Goal: Task Accomplishment & Management: Manage account settings

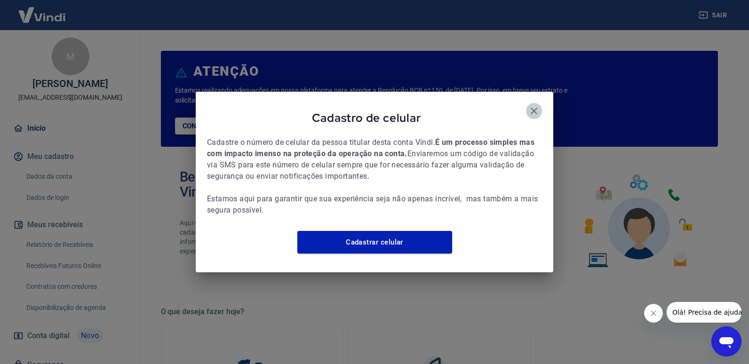
click at [533, 108] on icon "button" at bounding box center [533, 110] width 11 height 11
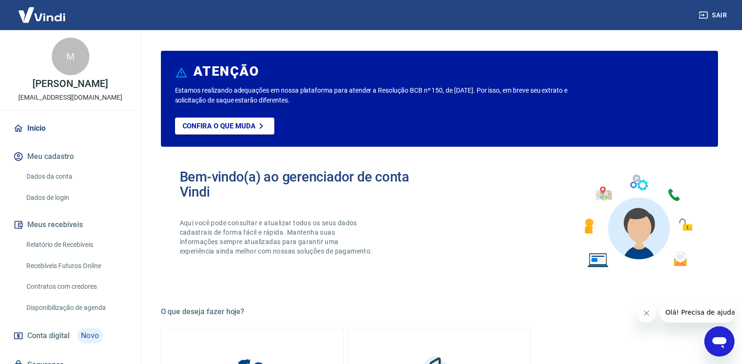
click at [69, 139] on link "Início" at bounding box center [70, 128] width 118 height 21
click at [44, 137] on link "Início" at bounding box center [70, 128] width 118 height 21
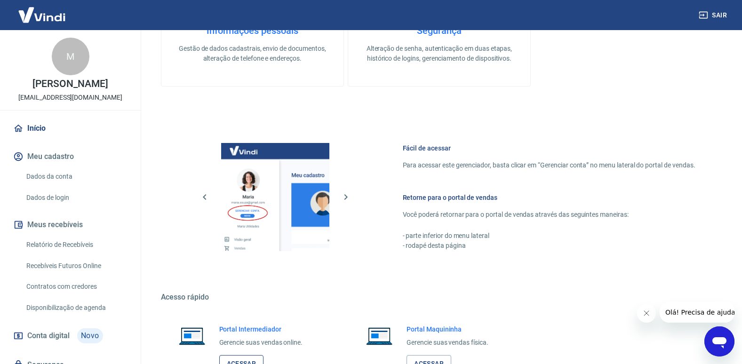
scroll to position [467, 0]
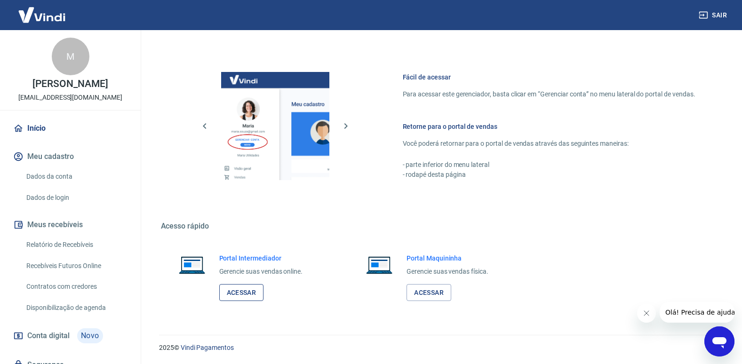
click at [236, 292] on link "Acessar" at bounding box center [241, 292] width 45 height 17
click at [94, 276] on link "Recebíveis Futuros Online" at bounding box center [76, 265] width 107 height 19
drag, startPoint x: 87, startPoint y: 253, endPoint x: 111, endPoint y: 0, distance: 254.2
click at [87, 253] on link "Relatório de Recebíveis" at bounding box center [76, 244] width 107 height 19
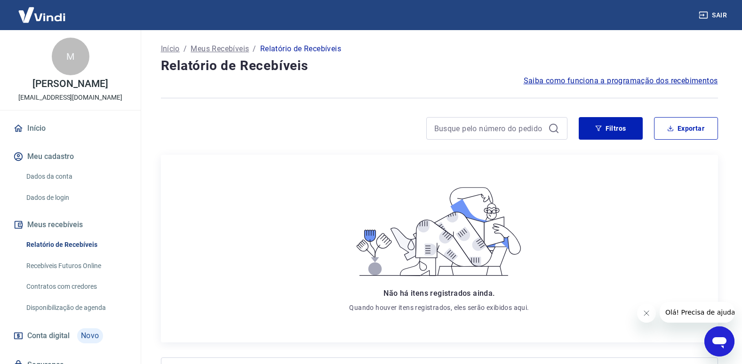
click at [92, 276] on link "Recebíveis Futuros Online" at bounding box center [76, 265] width 107 height 19
drag, startPoint x: 302, startPoint y: 66, endPoint x: 259, endPoint y: 70, distance: 43.0
click at [260, 70] on h4 "Relatório de Recebíveis" at bounding box center [439, 65] width 557 height 19
drag, startPoint x: 259, startPoint y: 70, endPoint x: 349, endPoint y: 146, distance: 118.2
click at [352, 140] on div "Início / Meus Recebíveis / Relatório de Recebíveis Relatório de Recebíveis Saib…" at bounding box center [440, 228] width 580 height 396
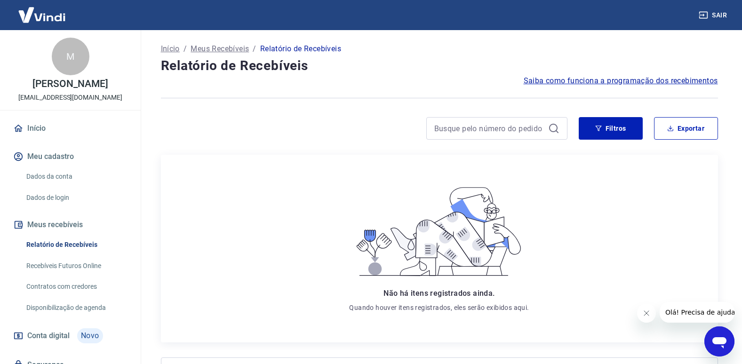
click at [221, 70] on h4 "Relatório de Recebíveis" at bounding box center [439, 65] width 557 height 19
click at [255, 70] on h4 "Relatório de Recebíveis" at bounding box center [439, 65] width 557 height 19
drag, startPoint x: 260, startPoint y: 71, endPoint x: 241, endPoint y: 78, distance: 20.5
click at [241, 83] on div "Saiba como funciona a programação dos recebimentos" at bounding box center [439, 80] width 557 height 11
drag, startPoint x: 238, startPoint y: 65, endPoint x: 266, endPoint y: 68, distance: 28.4
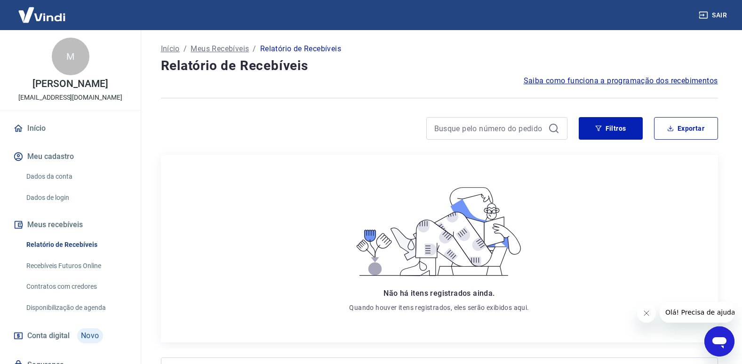
click at [264, 68] on h4 "Relatório de Recebíveis" at bounding box center [439, 65] width 557 height 19
drag, startPoint x: 266, startPoint y: 68, endPoint x: 287, endPoint y: 87, distance: 28.4
click at [287, 87] on div at bounding box center [439, 98] width 557 height 23
drag, startPoint x: 182, startPoint y: 72, endPoint x: 213, endPoint y: 73, distance: 31.1
click at [191, 72] on h4 "Relatório de Recebíveis" at bounding box center [439, 65] width 557 height 19
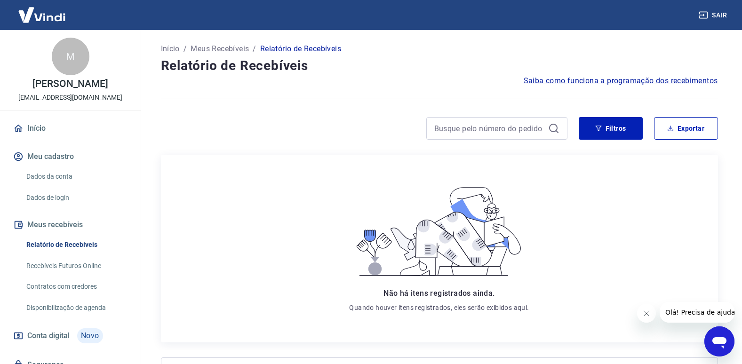
drag, startPoint x: 213, startPoint y: 73, endPoint x: 254, endPoint y: 87, distance: 43.3
click at [254, 87] on div at bounding box center [439, 98] width 557 height 23
